Goal: Information Seeking & Learning: Check status

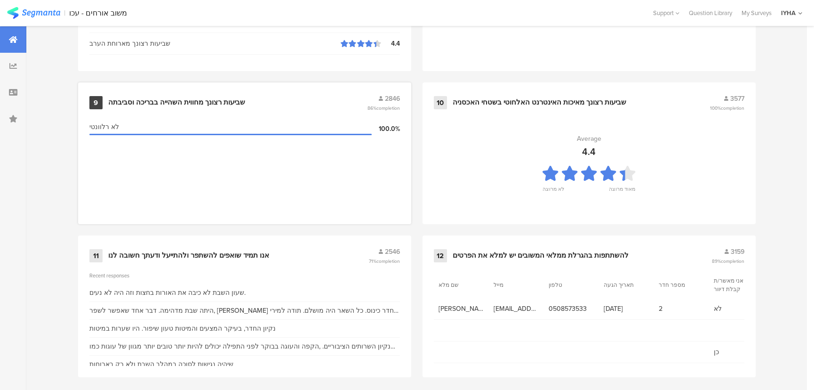
scroll to position [989, 0]
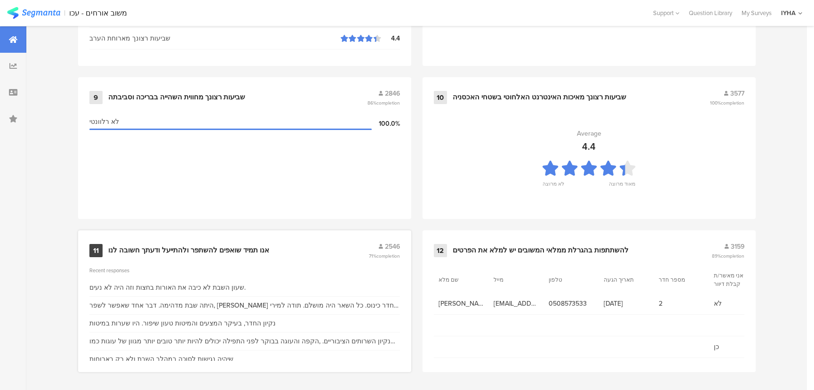
click at [165, 248] on div "אנו תמיד שואפים להשתפר ולהתייעל ודעתך חשובה לנו" at bounding box center [188, 250] width 161 height 9
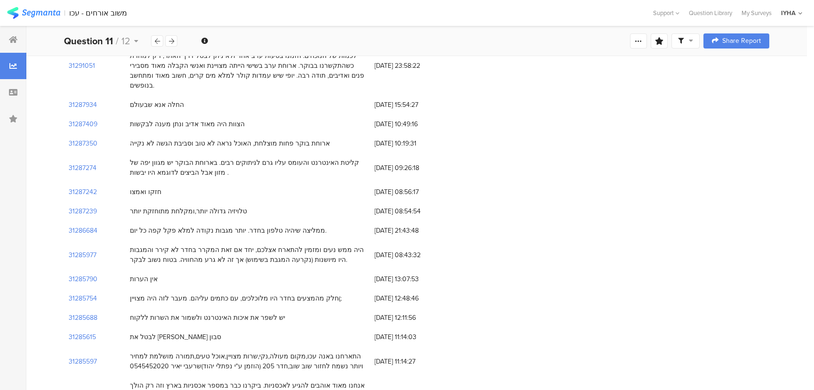
scroll to position [599, 0]
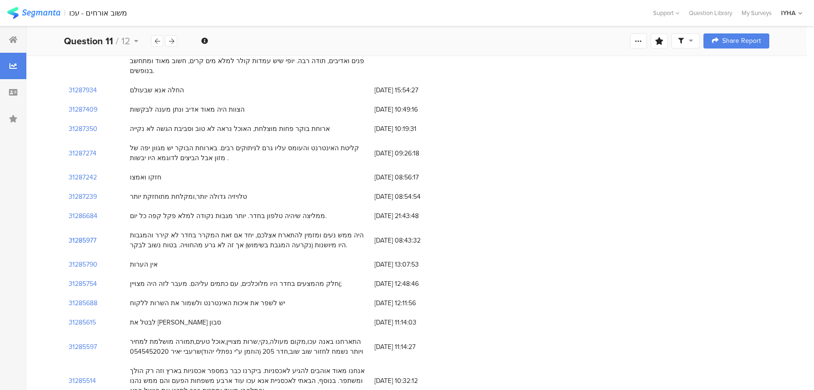
click at [91, 235] on section "31285977" at bounding box center [83, 240] width 28 height 10
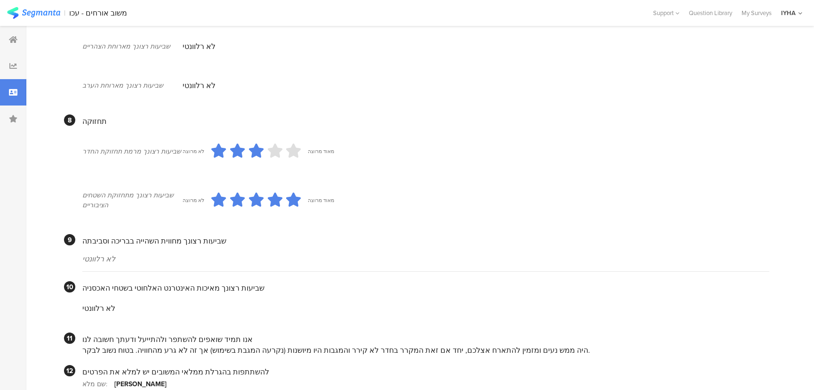
scroll to position [804, 0]
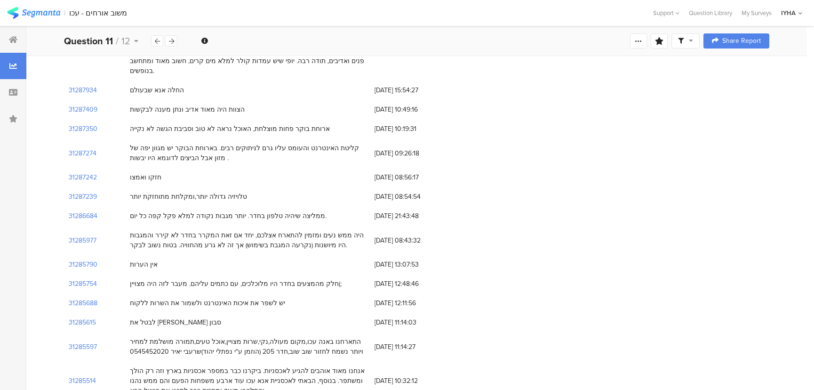
scroll to position [556, 0]
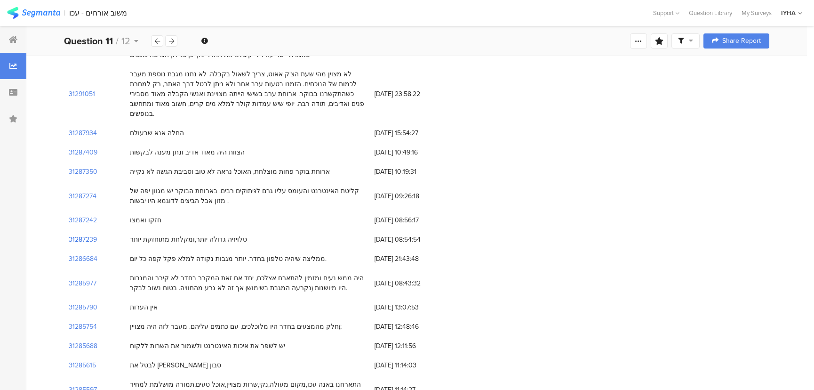
click at [93, 234] on section "31287239" at bounding box center [83, 239] width 28 height 10
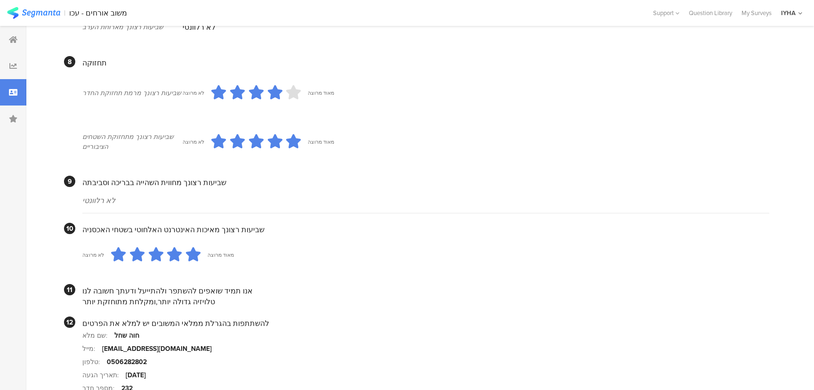
scroll to position [814, 0]
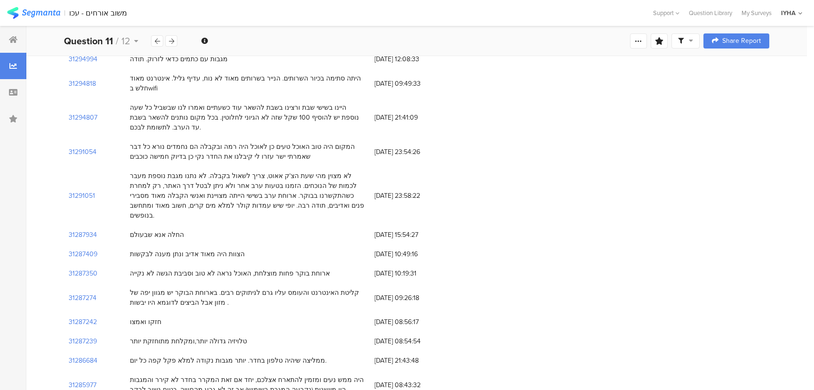
scroll to position [428, 0]
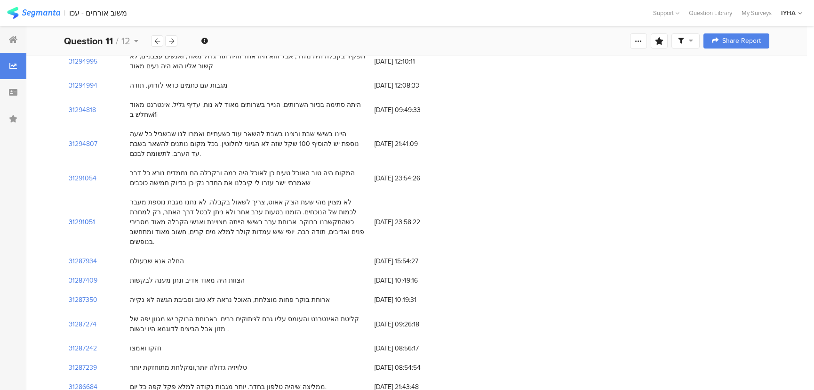
click at [82, 217] on section "31291051" at bounding box center [82, 222] width 26 height 10
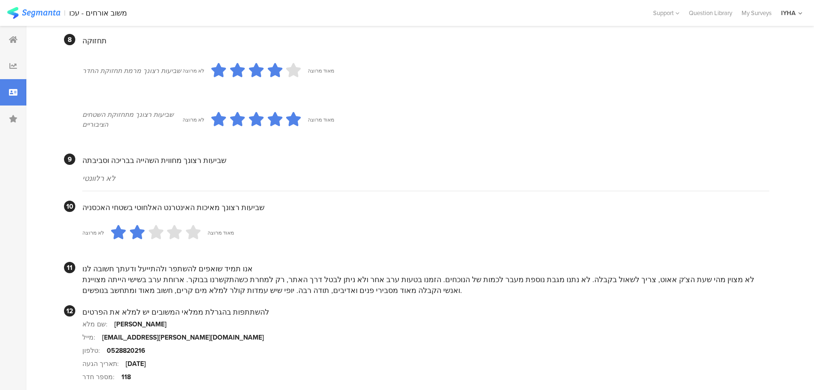
scroll to position [813, 0]
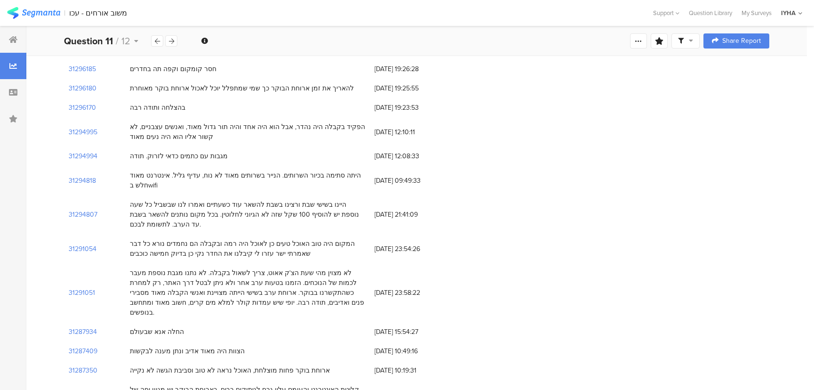
scroll to position [342, 0]
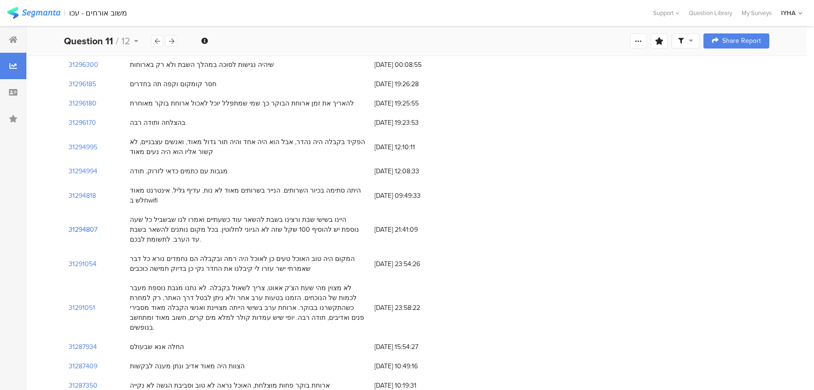
click at [75, 224] on section "31294807" at bounding box center [83, 229] width 29 height 10
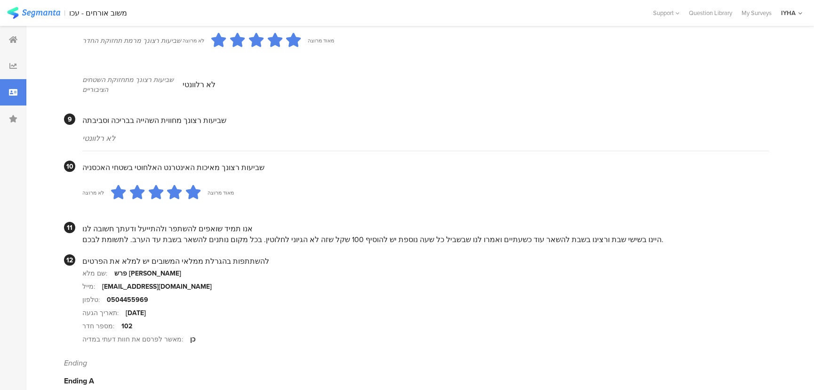
scroll to position [817, 0]
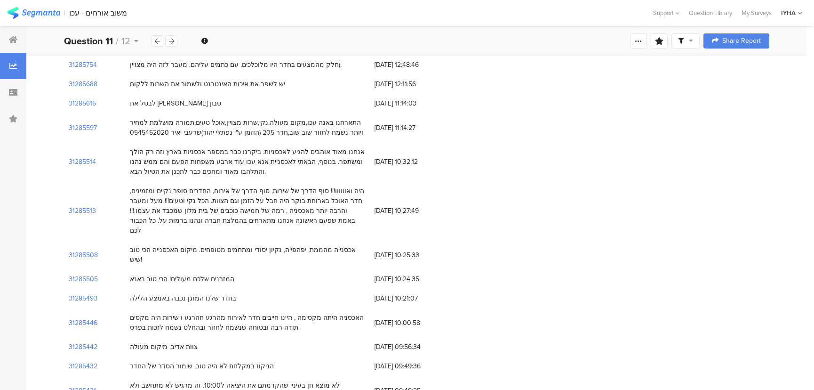
scroll to position [342, 0]
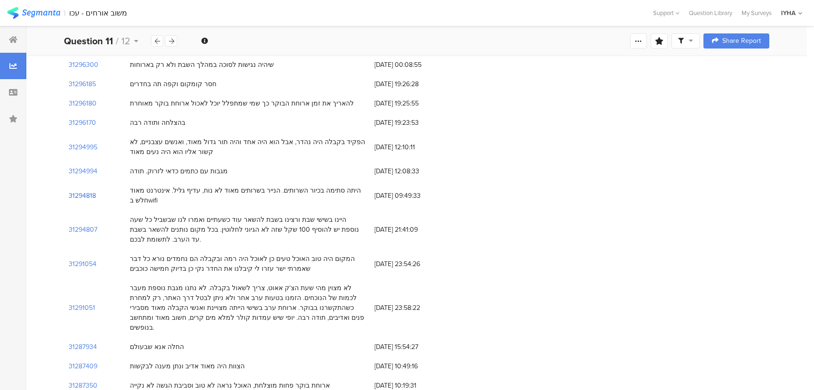
click at [82, 191] on section "31294818" at bounding box center [82, 196] width 27 height 10
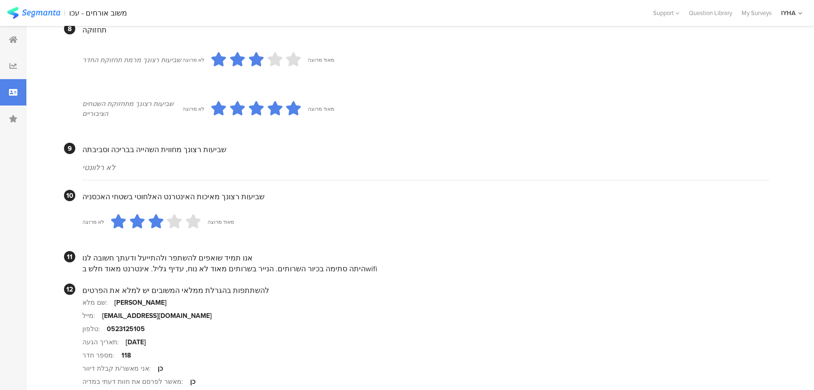
scroll to position [850, 0]
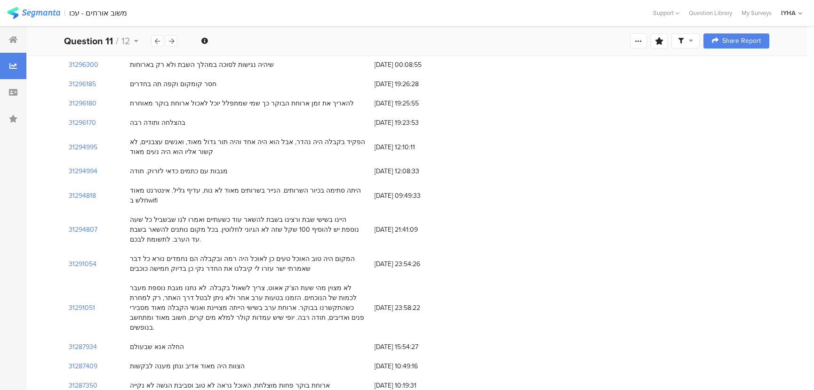
scroll to position [299, 0]
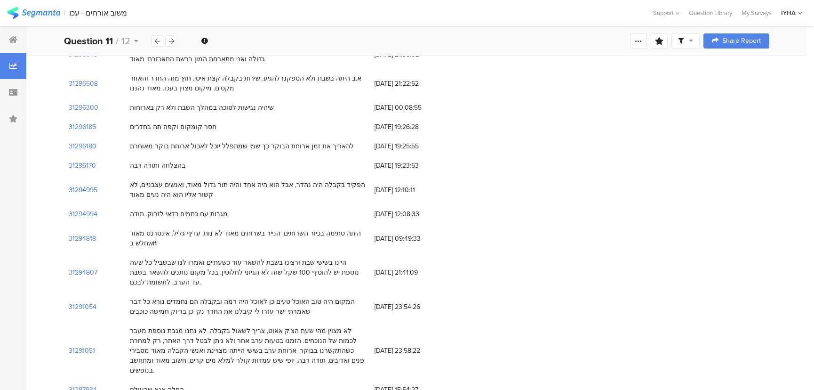
click at [83, 185] on section "31294995" at bounding box center [83, 190] width 29 height 10
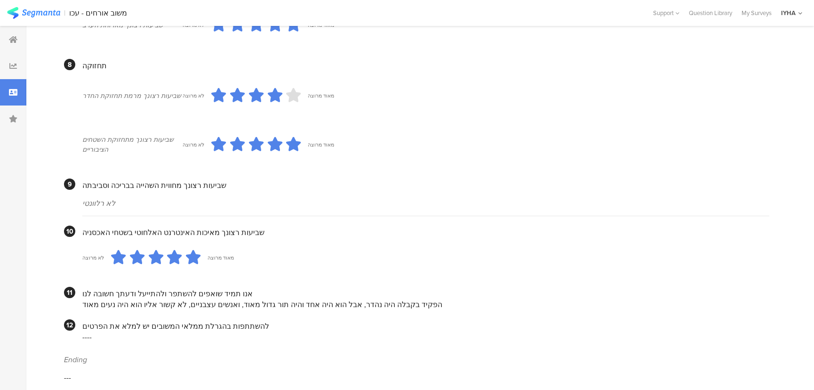
scroll to position [769, 0]
